Goal: Check status: Check status

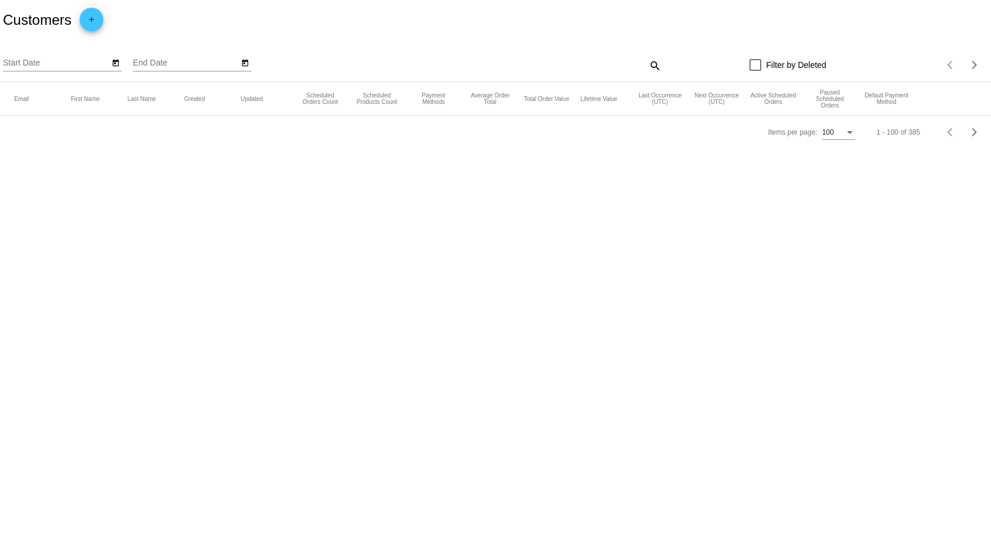
click at [653, 67] on mat-icon "search" at bounding box center [654, 65] width 14 height 18
click at [626, 68] on input "Search" at bounding box center [538, 62] width 247 height 9
type input "[PERSON_NAME]"
click at [656, 64] on mat-icon "close" at bounding box center [655, 62] width 8 height 9
click at [853, 134] on div "Items per page:" at bounding box center [850, 132] width 6 height 3
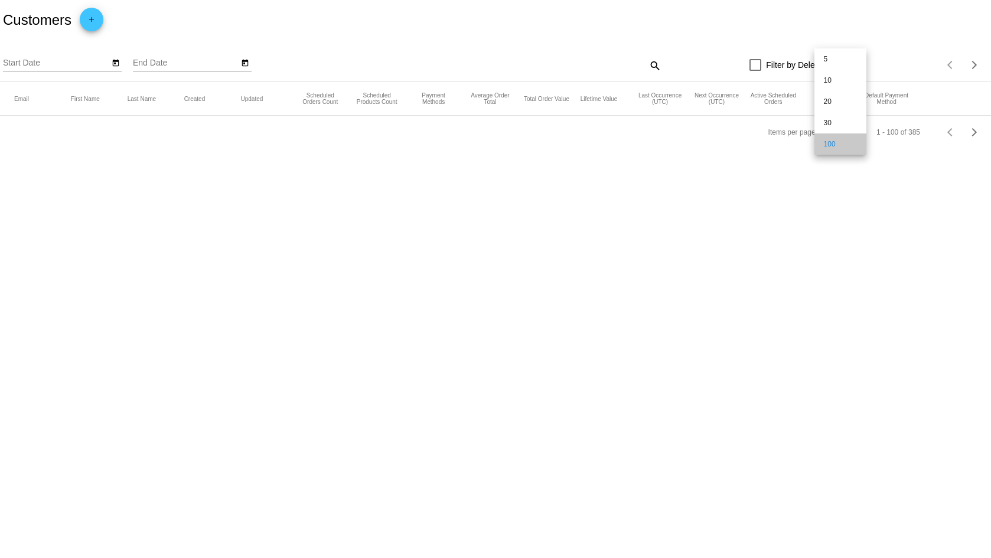
click at [853, 145] on span "100" at bounding box center [840, 143] width 33 height 21
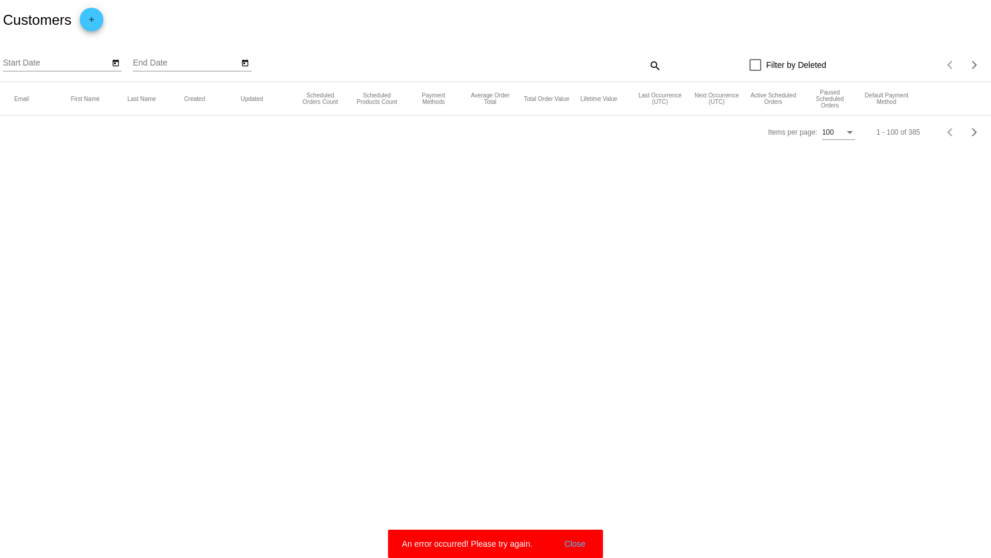
click at [74, 71] on div "Start Date" at bounding box center [56, 59] width 106 height 23
click at [116, 66] on icon "Open calendar" at bounding box center [116, 63] width 8 height 14
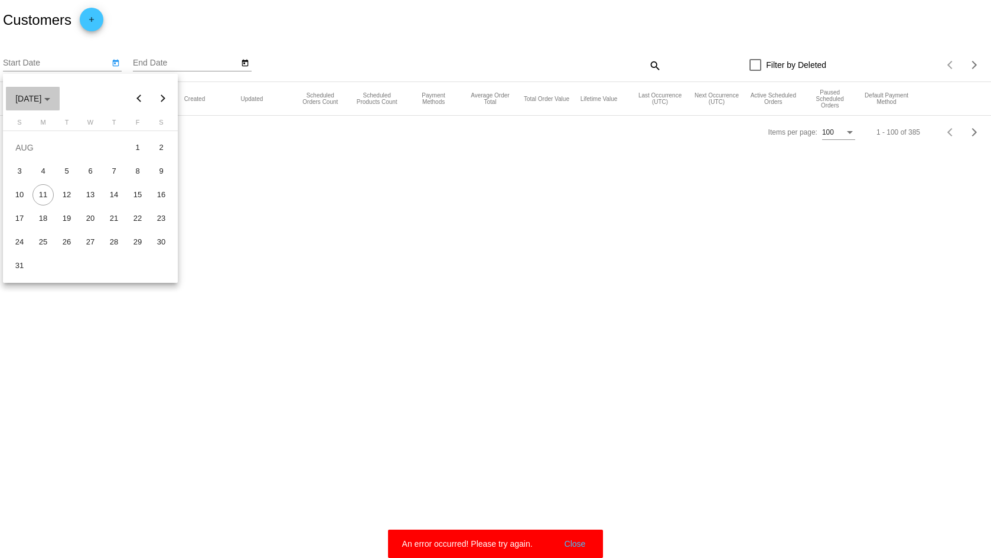
click at [50, 100] on div "Choose month and year" at bounding box center [47, 99] width 6 height 3
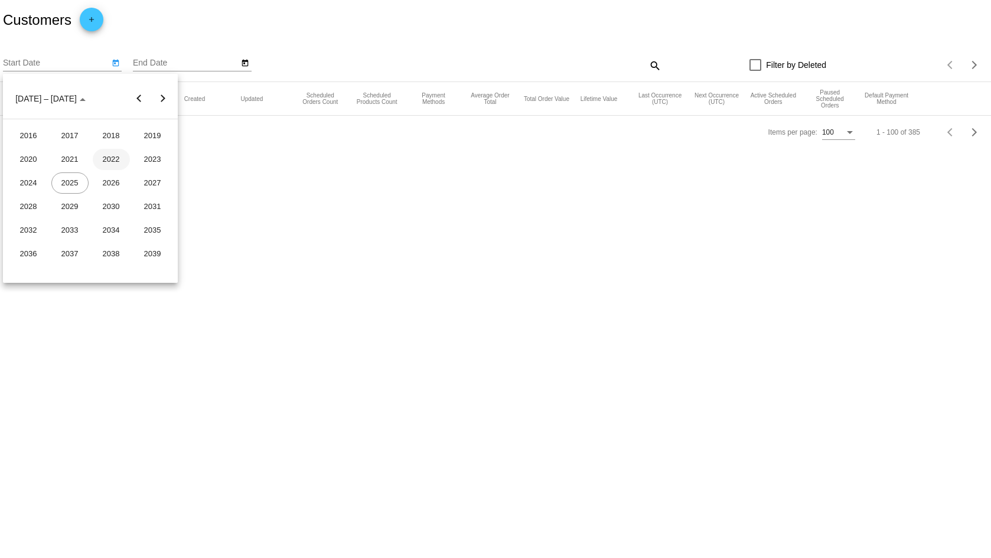
click at [107, 158] on div "2022" at bounding box center [111, 159] width 37 height 21
click at [31, 160] on div "JAN" at bounding box center [28, 159] width 37 height 21
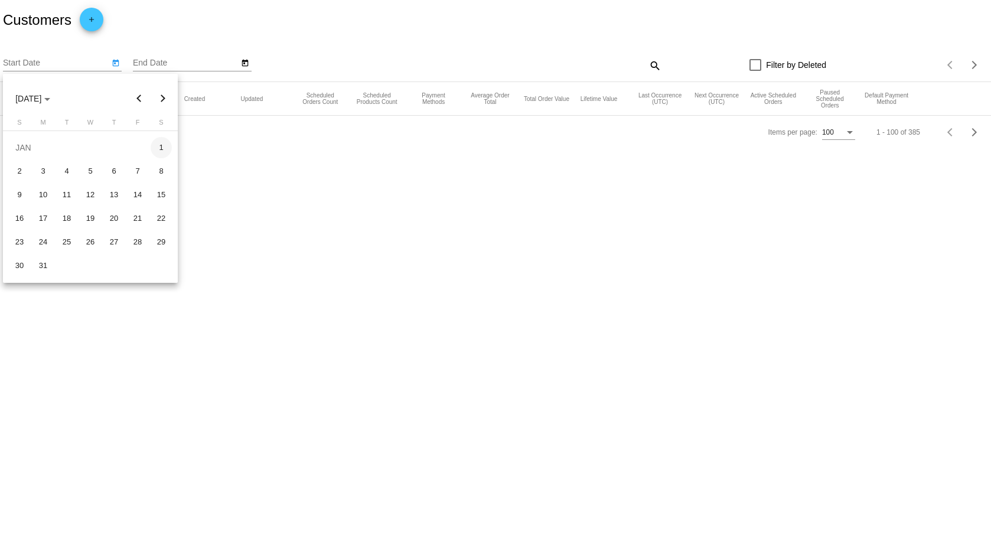
click at [158, 153] on div "1" at bounding box center [161, 147] width 21 height 21
type input "[DATE]"
click at [176, 64] on input "End Date" at bounding box center [186, 62] width 106 height 9
click at [245, 67] on icon "Open calendar" at bounding box center [245, 63] width 8 height 14
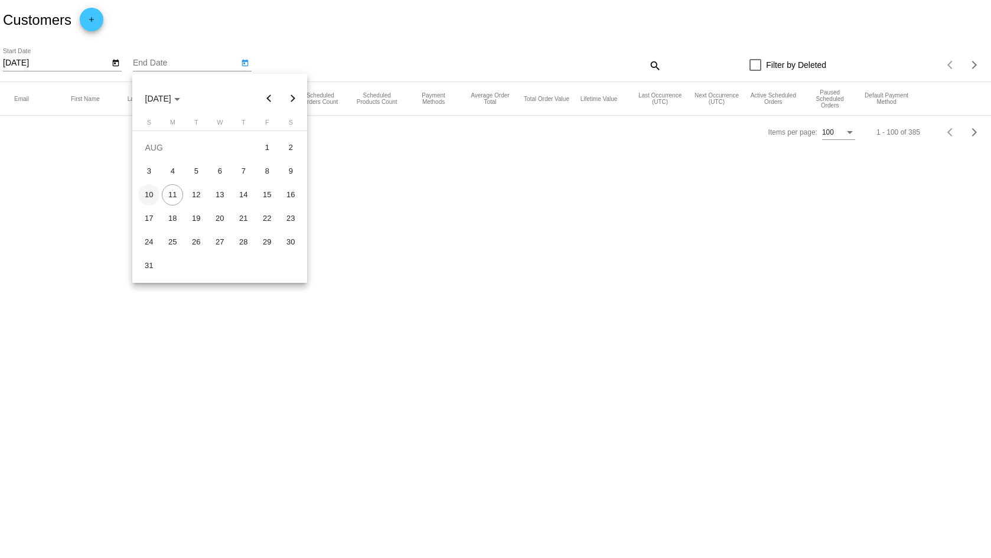
click at [149, 193] on div "10" at bounding box center [148, 194] width 21 height 21
type input "[DATE]"
